Goal: Task Accomplishment & Management: Use online tool/utility

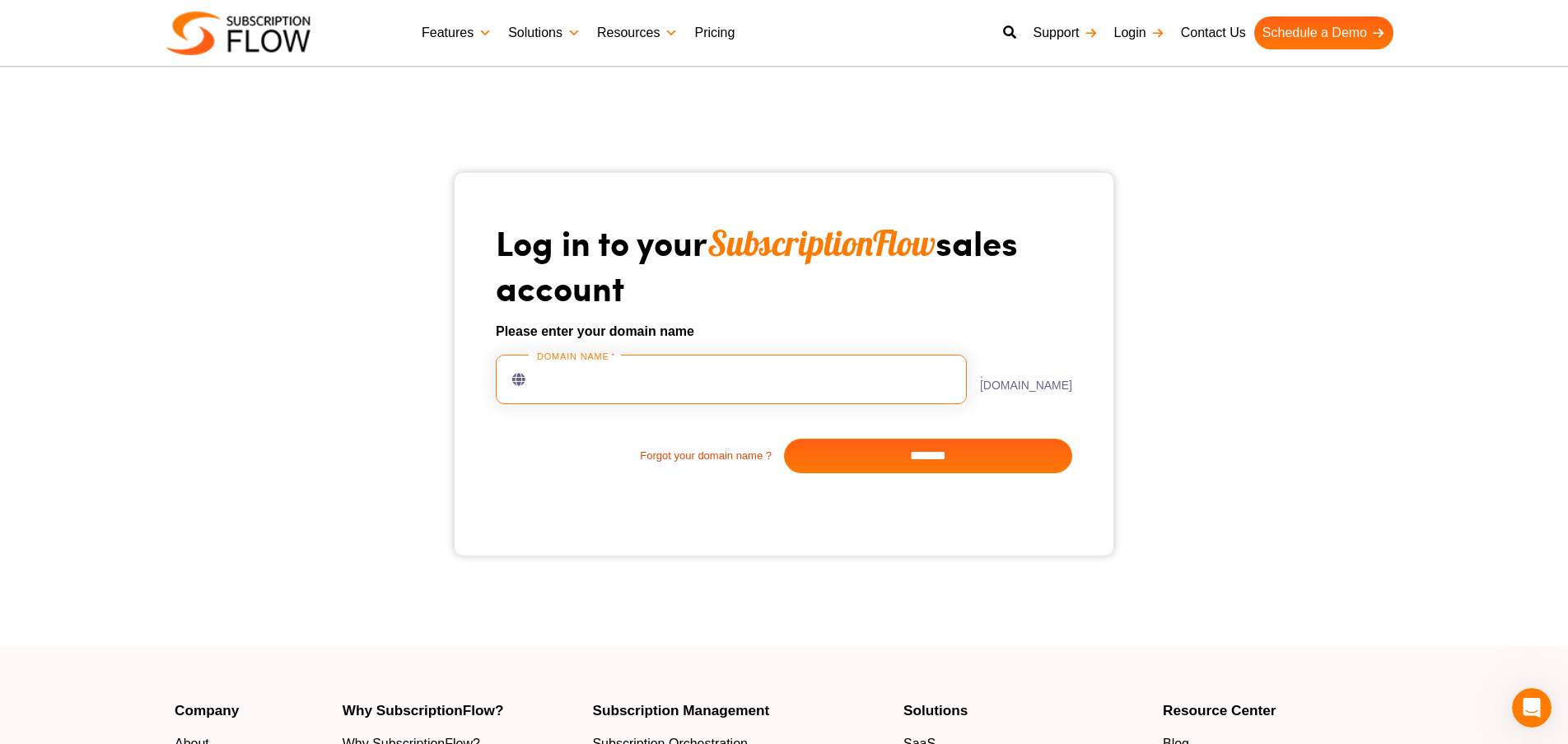
click at [645, 383] on input "text" at bounding box center [732, 380] width 471 height 50
type input "*"
type input "**********"
click at [962, 460] on input "*******" at bounding box center [928, 456] width 288 height 35
